Goal: Transaction & Acquisition: Purchase product/service

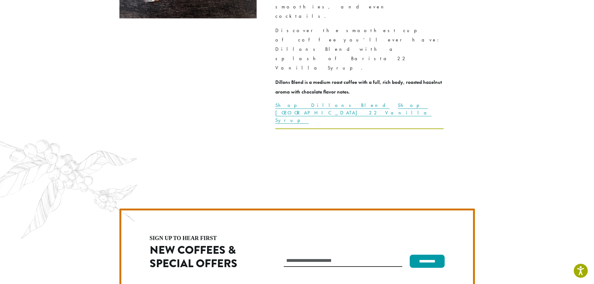
scroll to position [1403, 0]
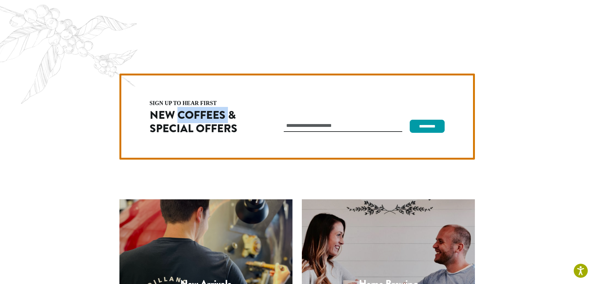
scroll to position [1762, 0]
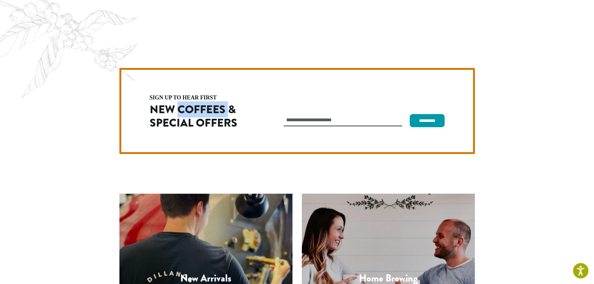
click at [576, 269] on button "Open accessiBe: accessibility options, statement and help" at bounding box center [581, 271] width 16 height 16
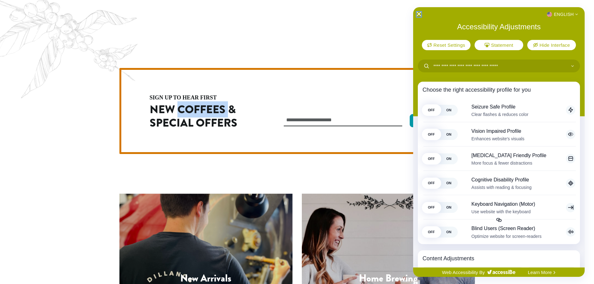
click at [420, 14] on icon "Close Accessibility Interface" at bounding box center [419, 14] width 4 height 4
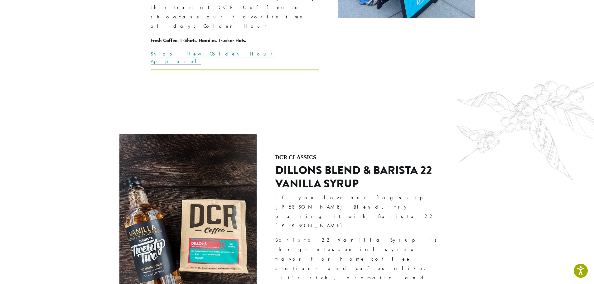
scroll to position [1388, 0]
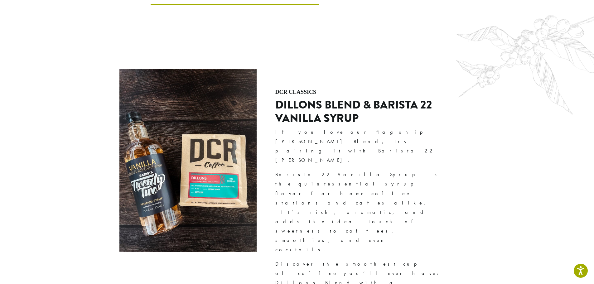
type input "*********"
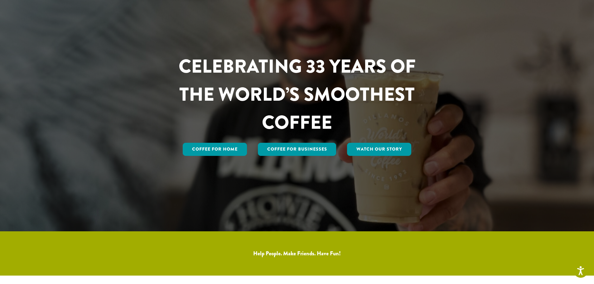
scroll to position [0, 0]
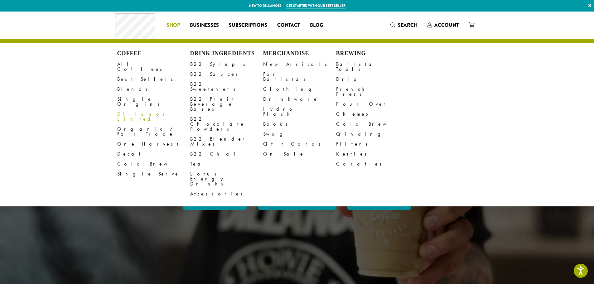
click at [133, 109] on link "Dillanos Limited" at bounding box center [153, 116] width 73 height 15
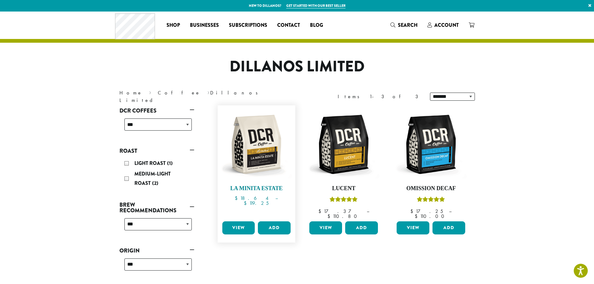
click at [269, 117] on img at bounding box center [256, 145] width 72 height 72
